Goal: Navigation & Orientation: Find specific page/section

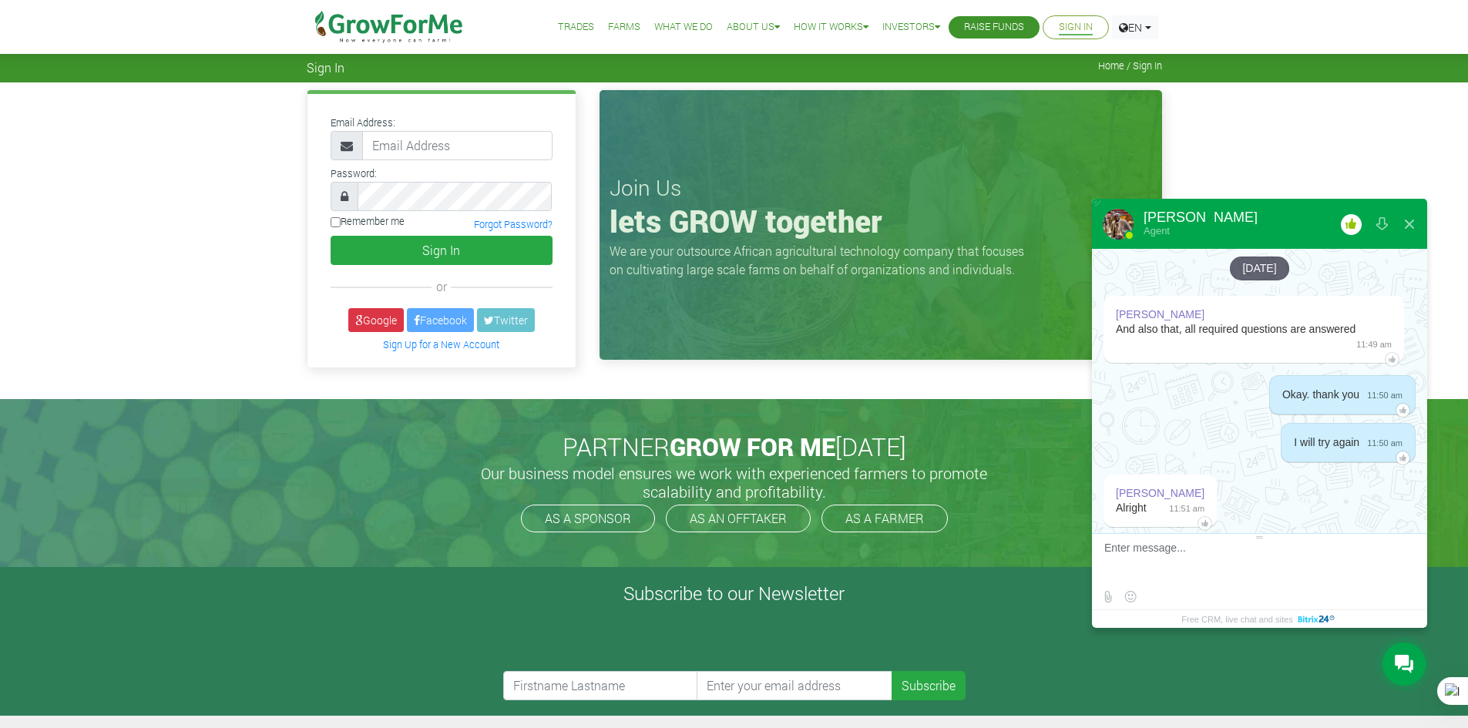
scroll to position [3467, 0]
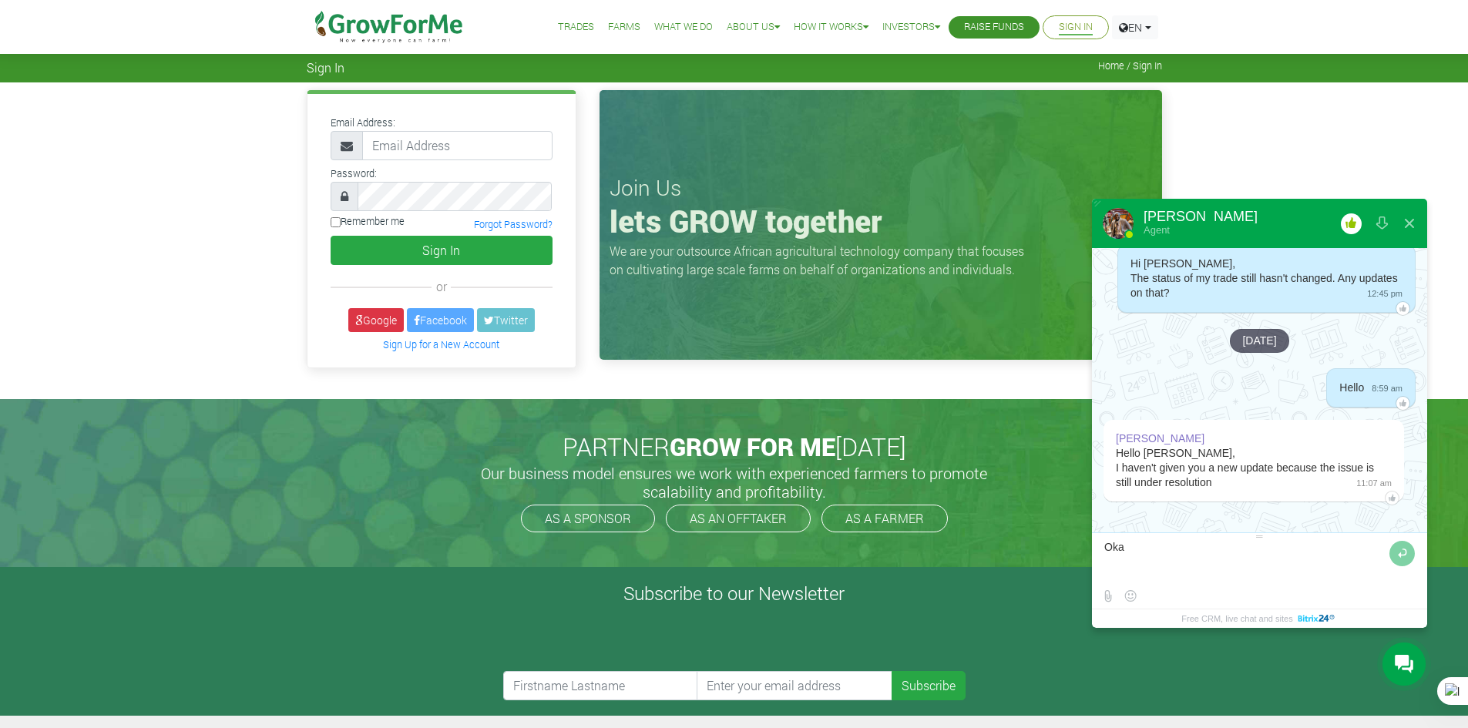
type textarea "Okay"
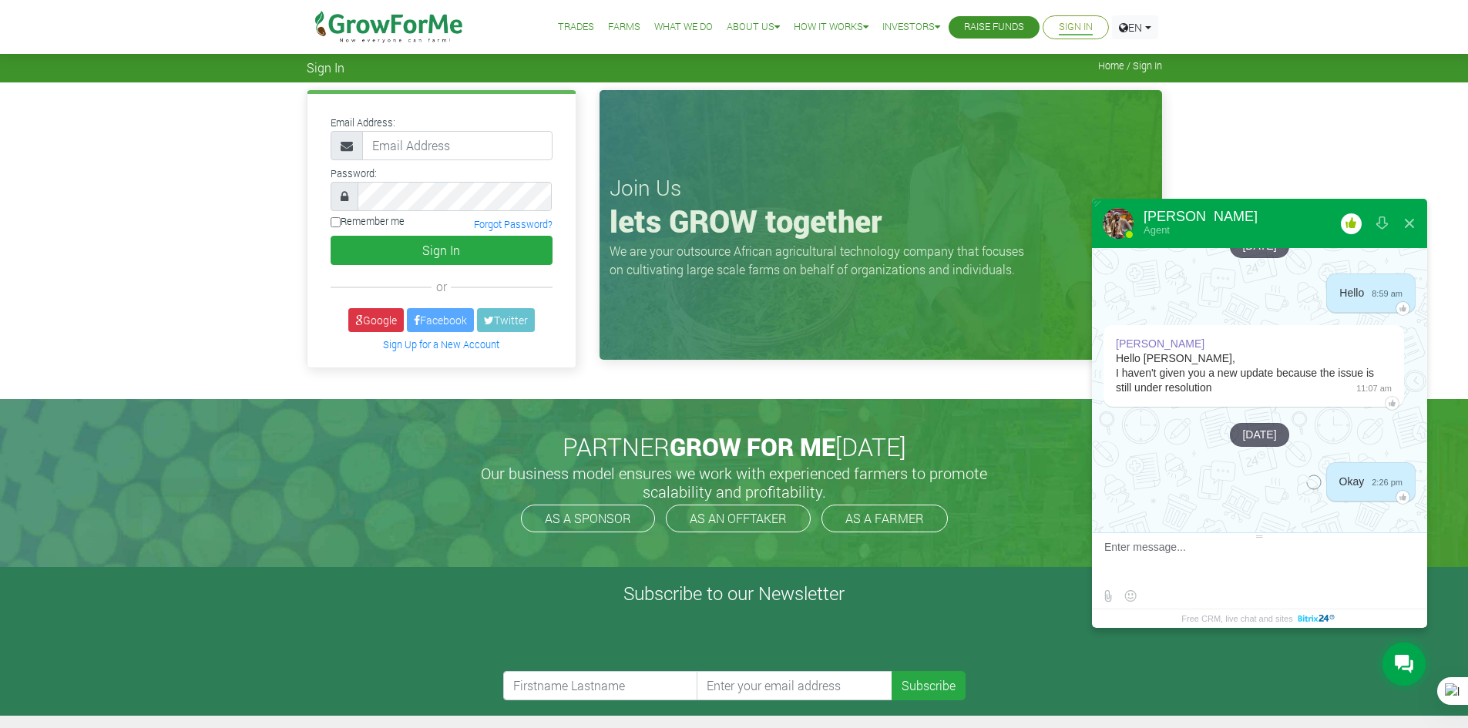
scroll to position [3561, 0]
click at [475, 141] on input "email" at bounding box center [457, 145] width 190 height 29
click at [457, 150] on input "email" at bounding box center [457, 145] width 190 height 29
type input "233241790365@growforme.com"
click at [441, 245] on button "Sign In" at bounding box center [442, 250] width 222 height 29
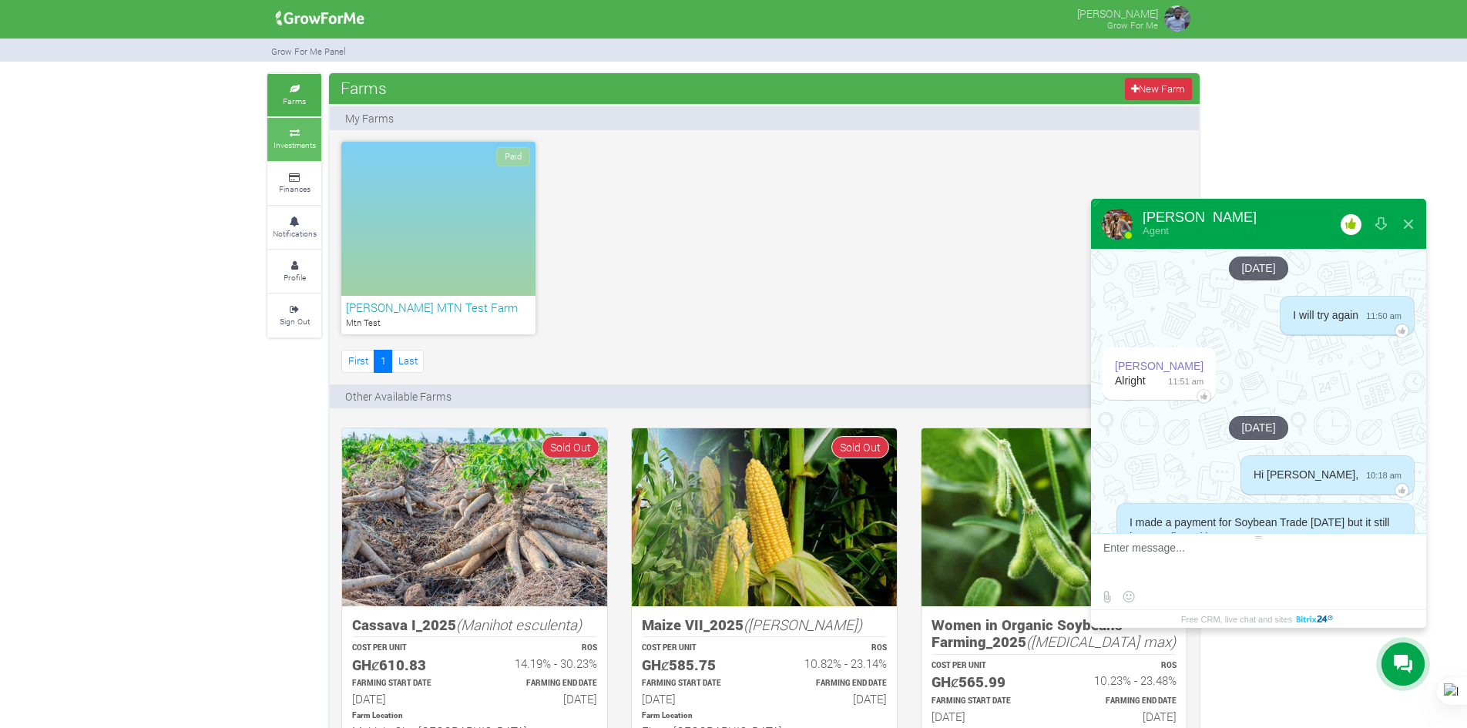
scroll to position [3434, 0]
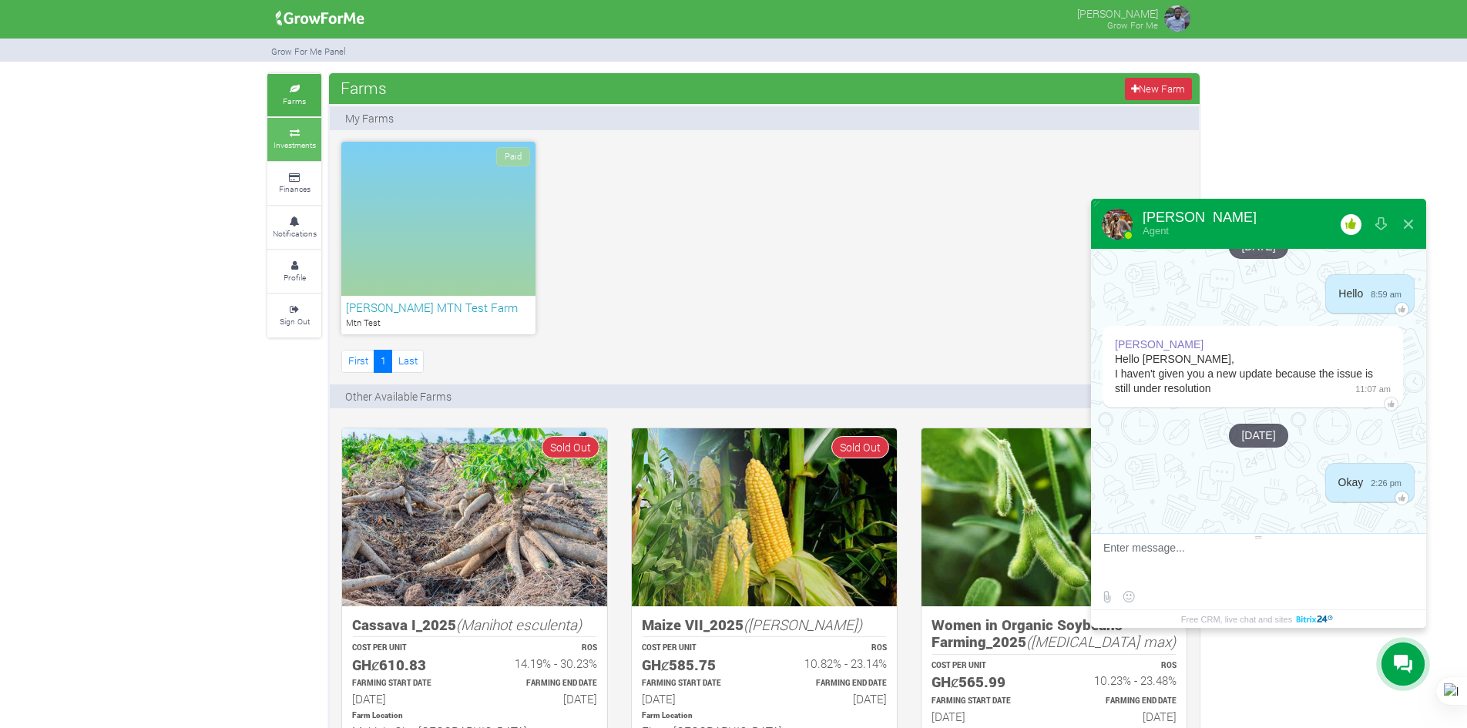
click at [288, 154] on link "Investments" at bounding box center [294, 139] width 54 height 42
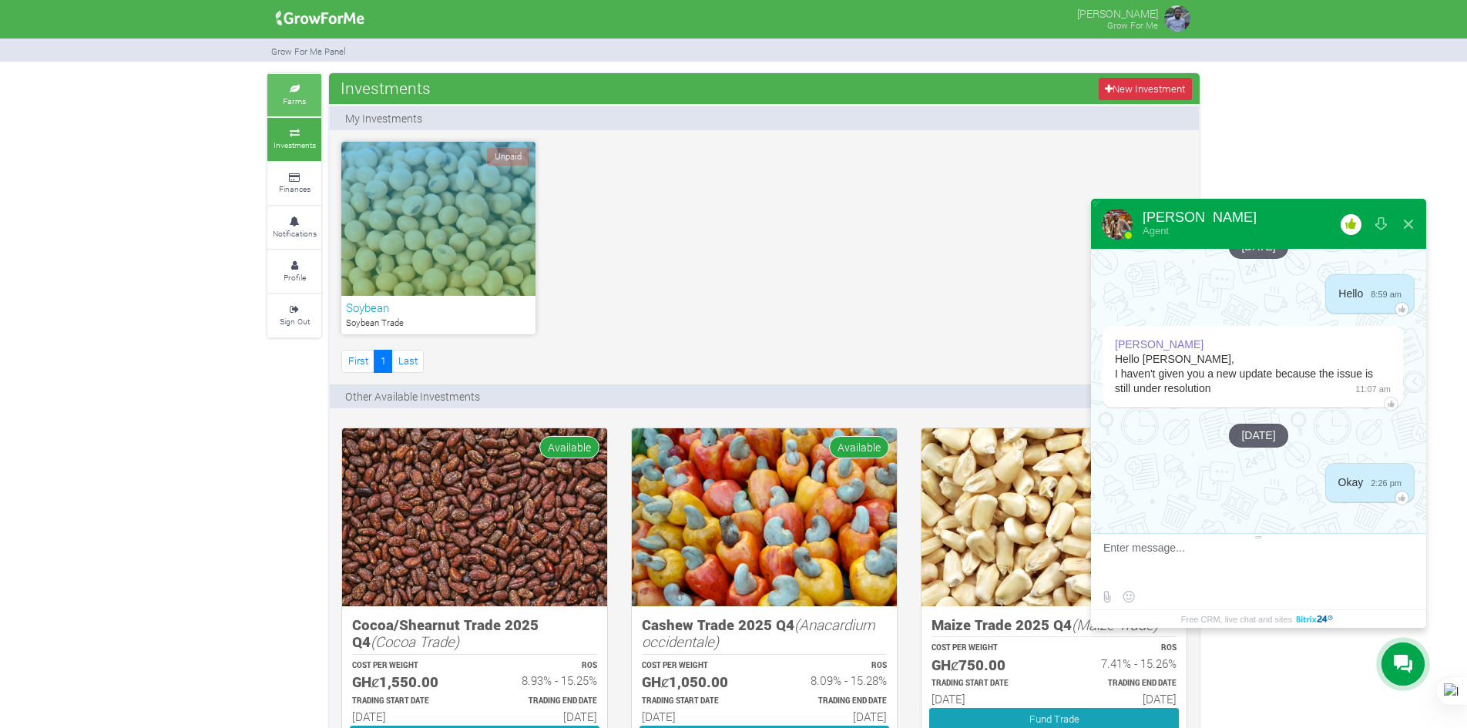
click at [284, 96] on small "Farms" at bounding box center [294, 101] width 23 height 11
